Goal: Transaction & Acquisition: Purchase product/service

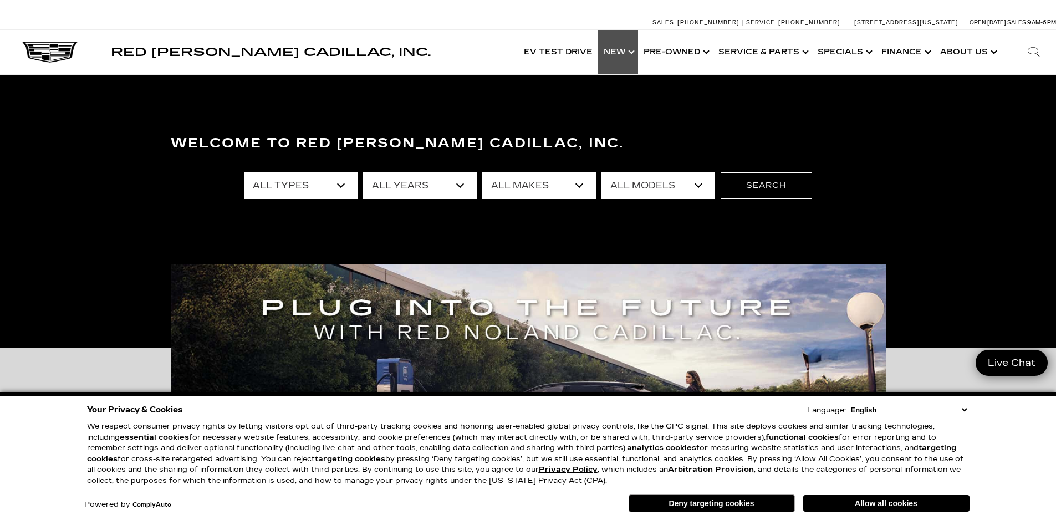
click at [633, 52] on link "Show New" at bounding box center [618, 52] width 40 height 44
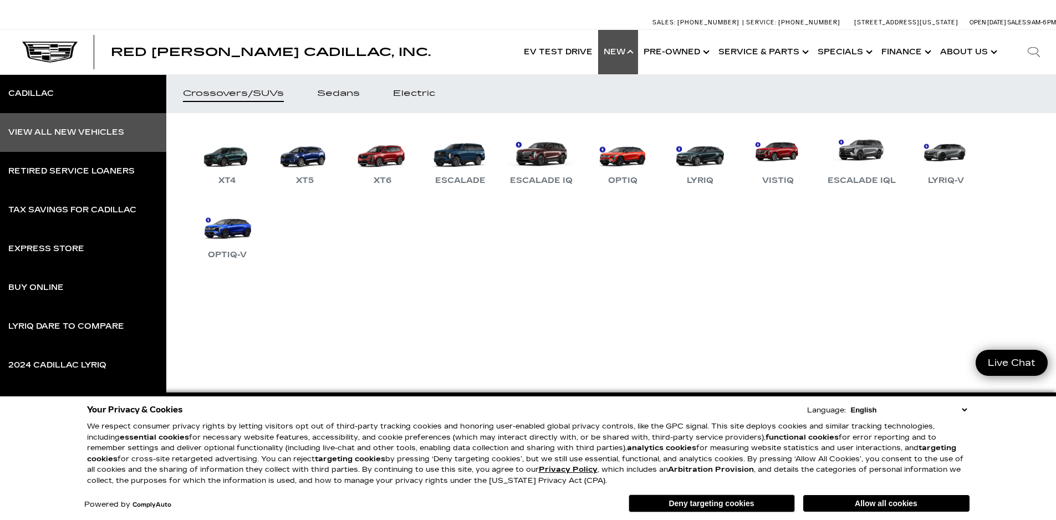
click at [89, 124] on link "View All New Vehicles" at bounding box center [83, 132] width 166 height 39
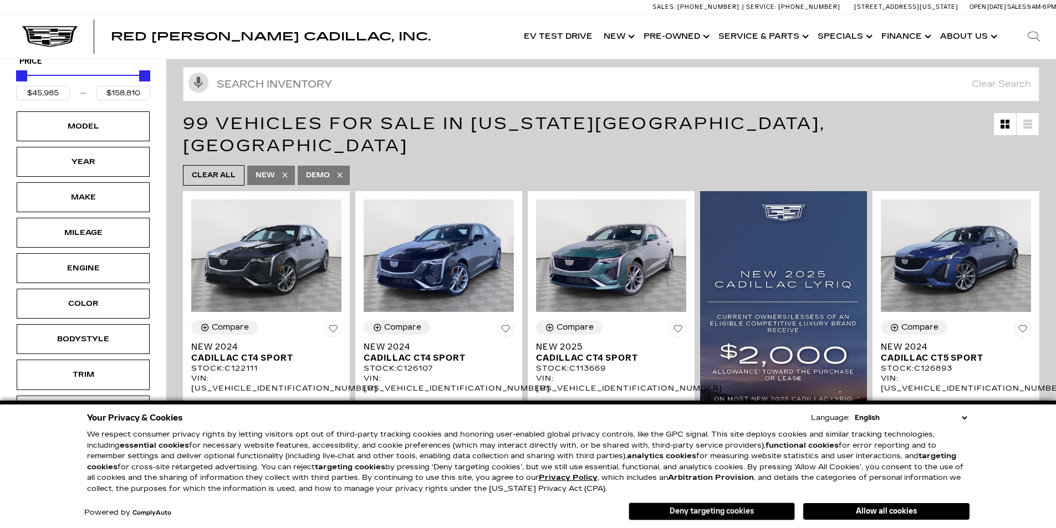
click at [668, 520] on div "Your Privacy & Cookies Language: English Spanish / Español English / [GEOGRAPHI…" at bounding box center [528, 466] width 887 height 117
click at [671, 517] on button "Deny targeting cookies" at bounding box center [711, 512] width 166 height 18
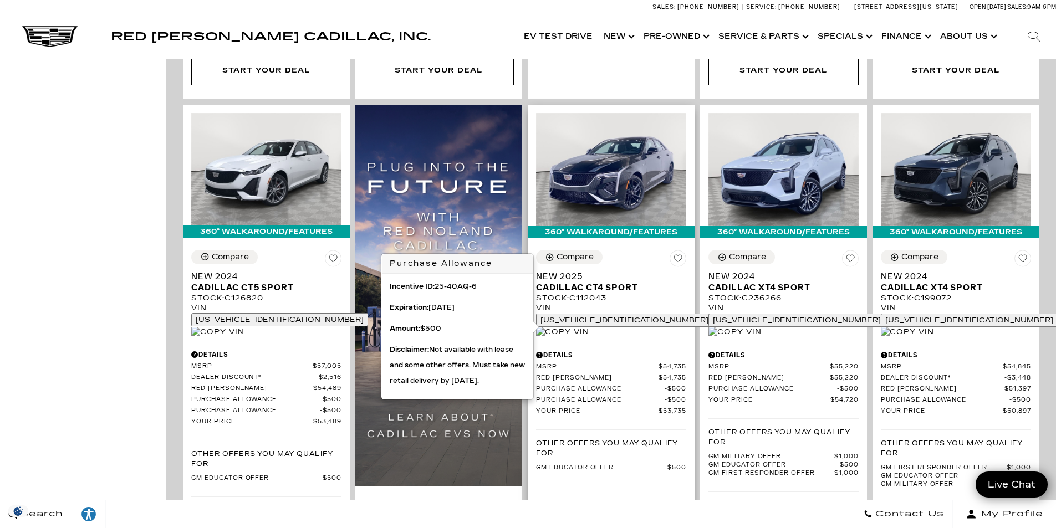
scroll to position [1330, 0]
